Goal: Use online tool/utility: Utilize a website feature to perform a specific function

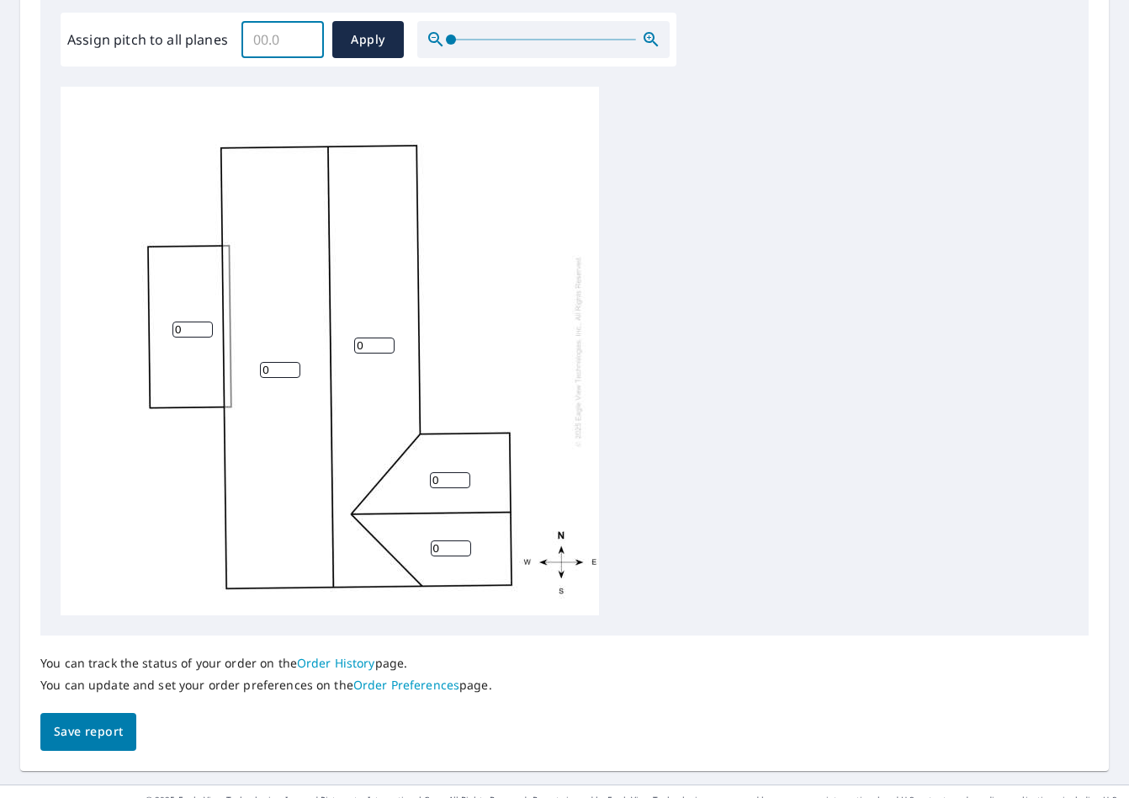
drag, startPoint x: 282, startPoint y: 46, endPoint x: 217, endPoint y: 45, distance: 64.8
click at [217, 45] on div "Assign pitch to all planes ​ Apply" at bounding box center [368, 39] width 602 height 37
type input "4"
click at [365, 45] on span "Apply" at bounding box center [368, 39] width 45 height 21
type input "4"
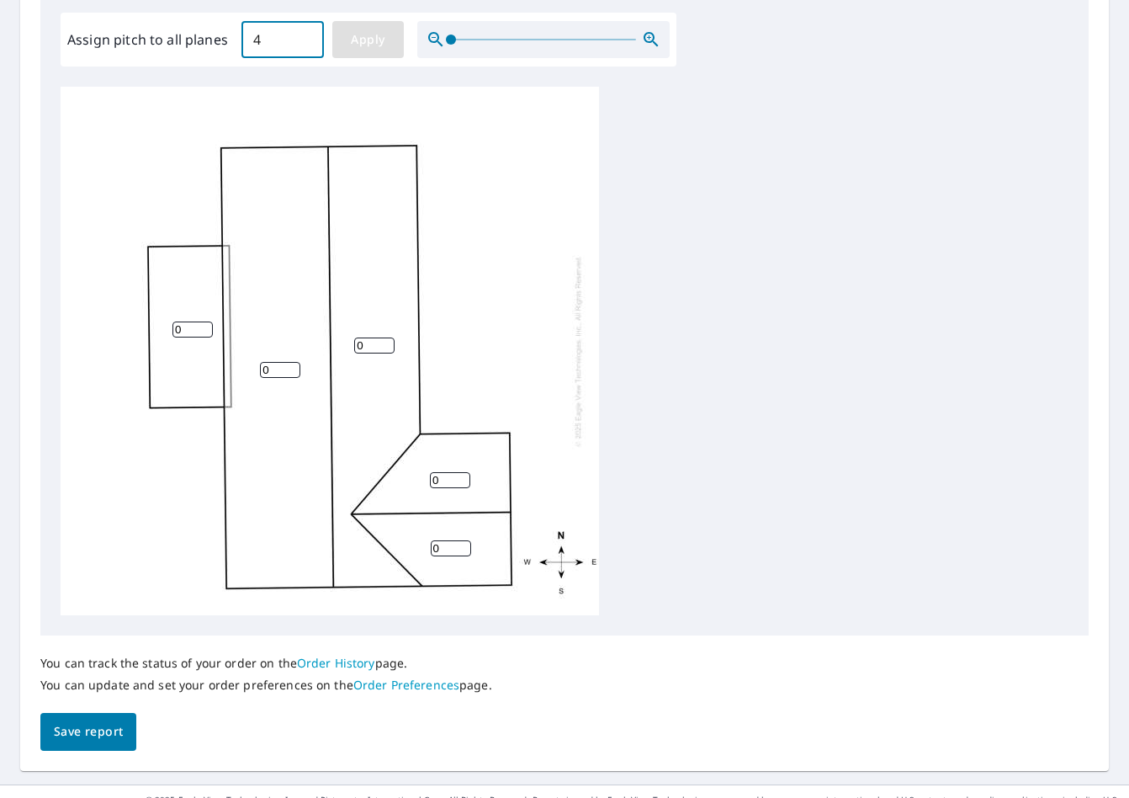
type input "4"
drag, startPoint x: 191, startPoint y: 337, endPoint x: 176, endPoint y: 332, distance: 16.0
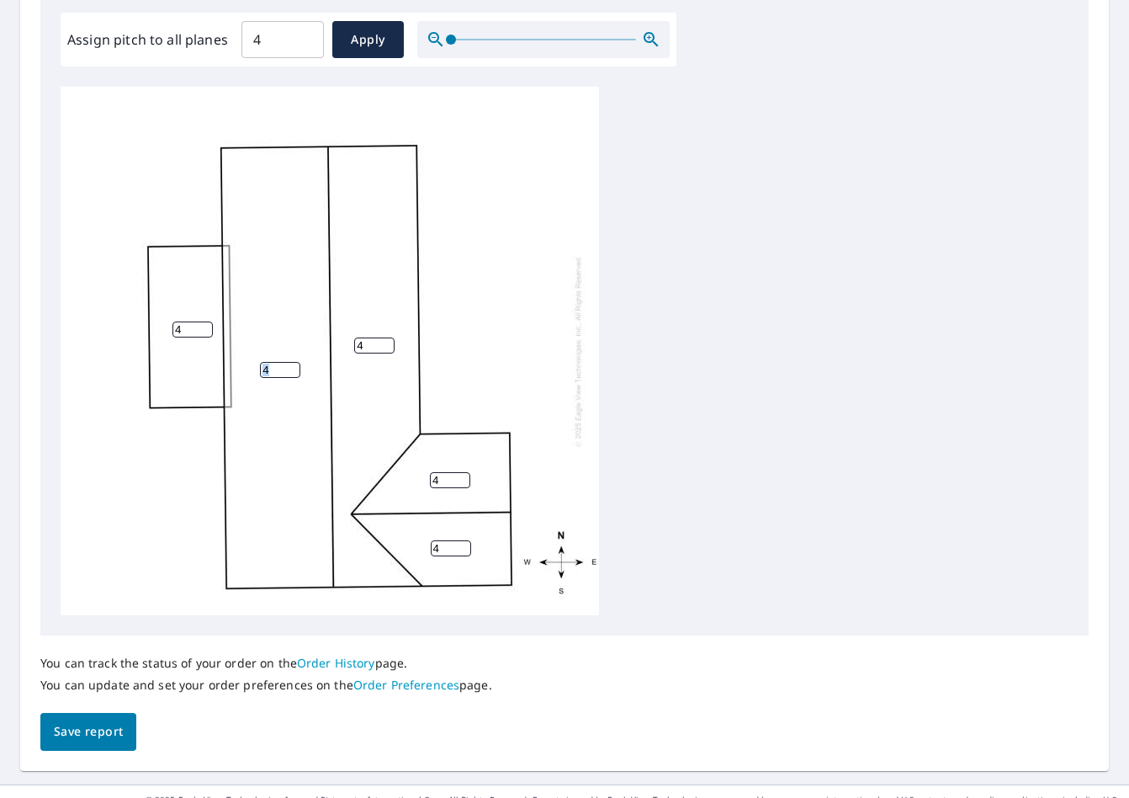
click at [176, 333] on div "4 4 4 4 4" at bounding box center [330, 351] width 538 height 528
drag, startPoint x: 186, startPoint y: 326, endPoint x: 137, endPoint y: 324, distance: 48.9
click at [137, 324] on div "4 4 4 4 4" at bounding box center [330, 351] width 538 height 528
type input "0"
click at [137, 437] on div "4 4 0 4 4" at bounding box center [330, 351] width 538 height 528
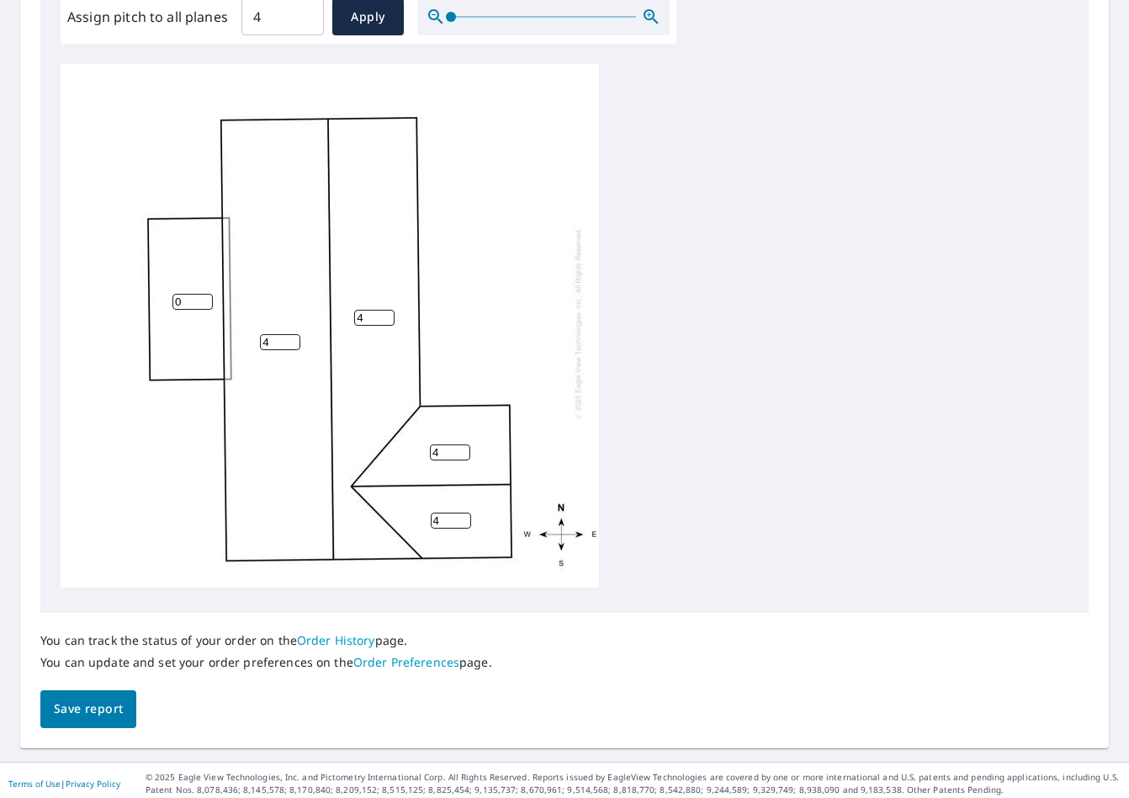
scroll to position [534, 0]
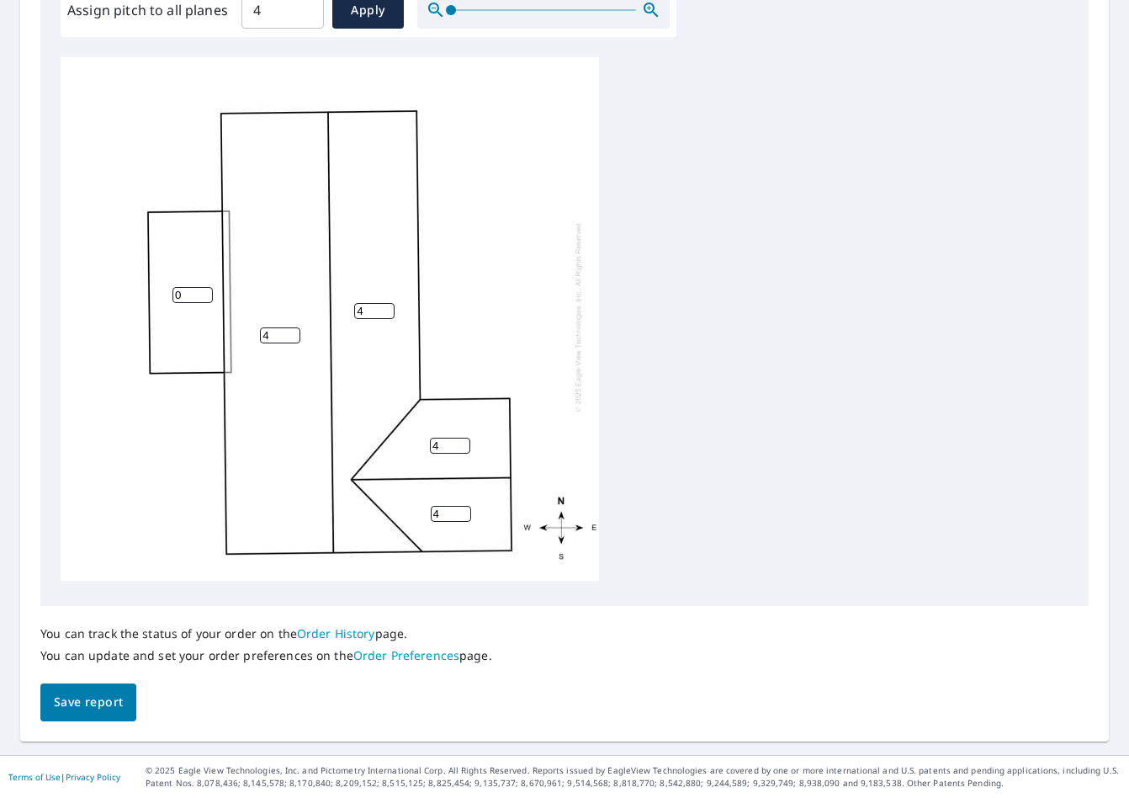
click at [118, 698] on span "Save report" at bounding box center [88, 702] width 69 height 21
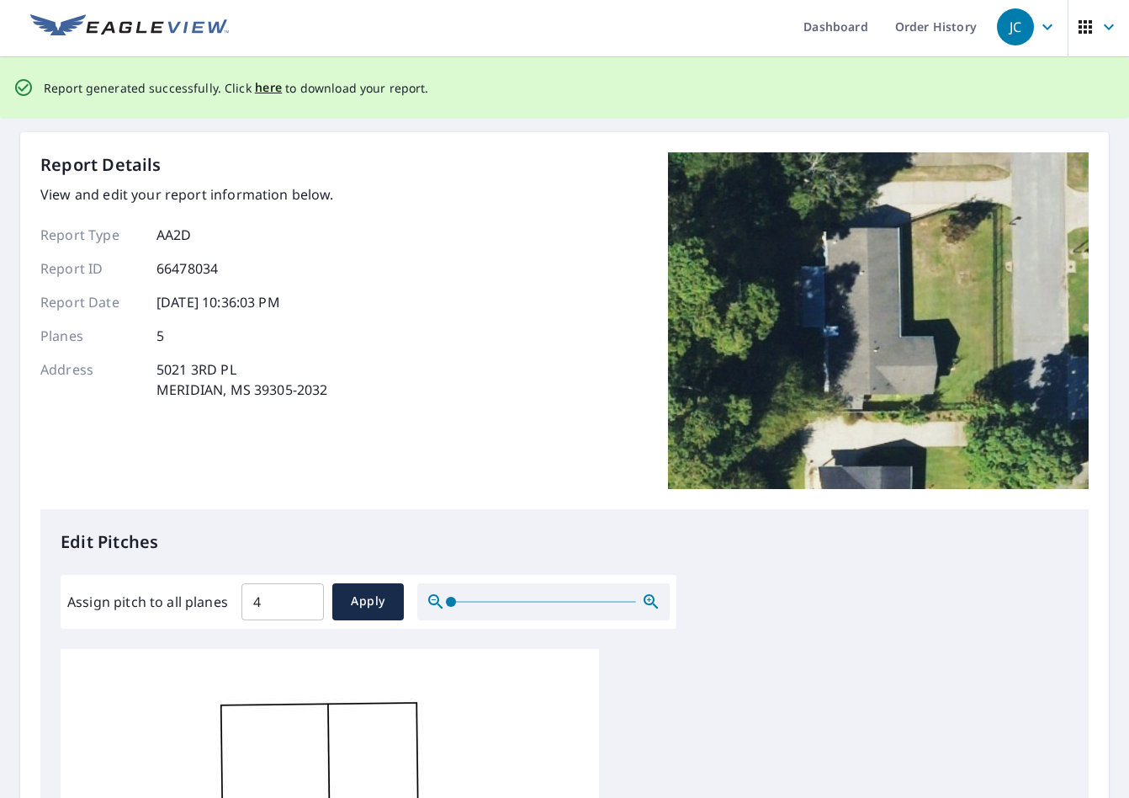
scroll to position [0, 0]
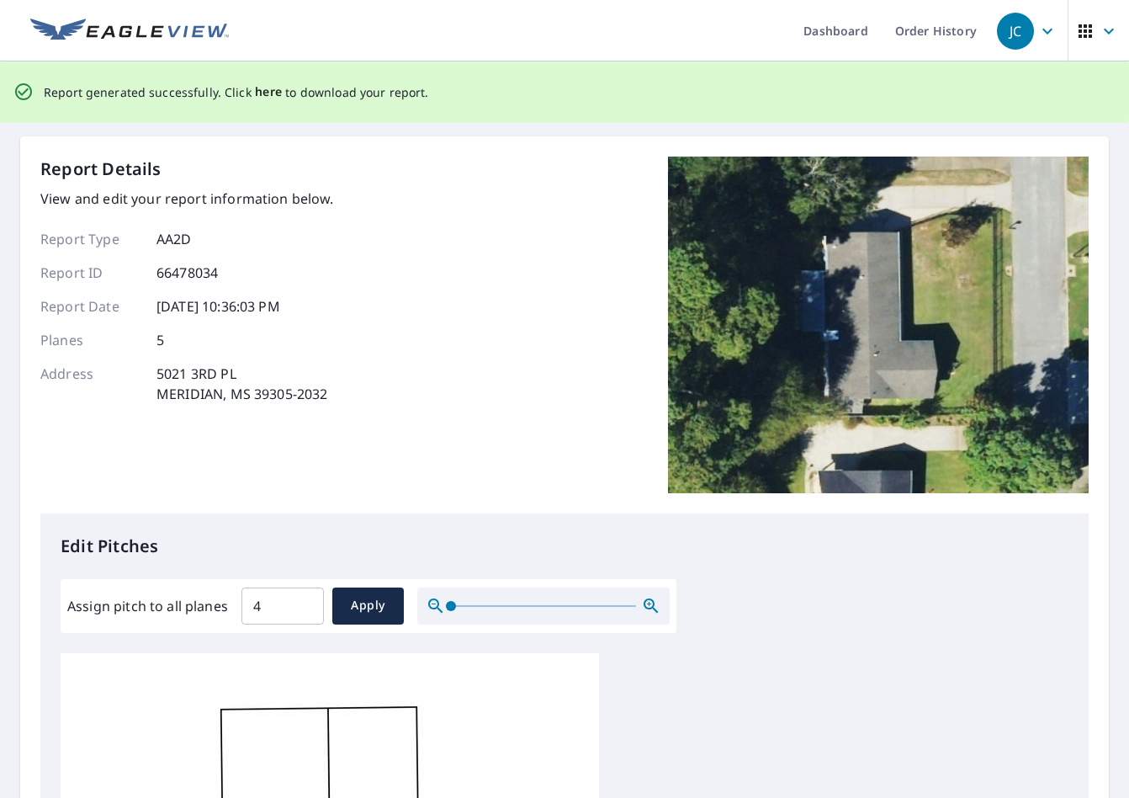
click at [256, 91] on span "here" at bounding box center [269, 92] width 28 height 21
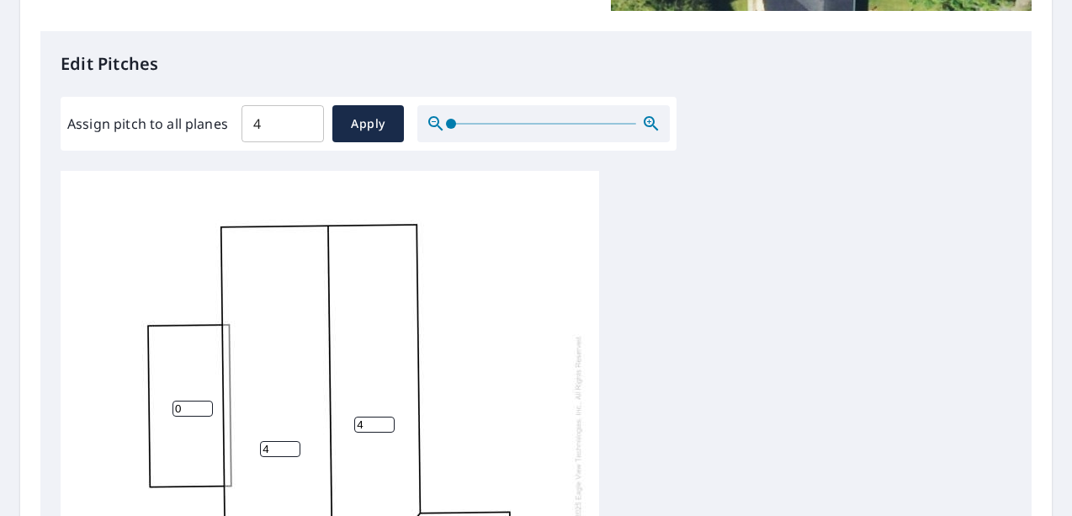
scroll to position [17, 0]
